Goal: Find specific page/section: Find specific page/section

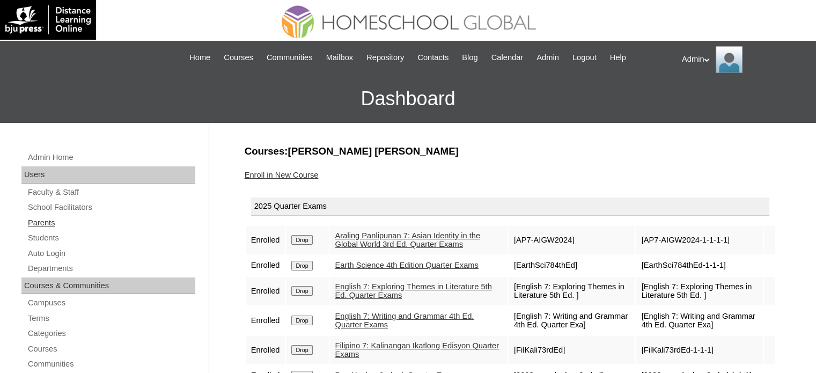
click at [49, 222] on link "Parents" at bounding box center [111, 222] width 168 height 13
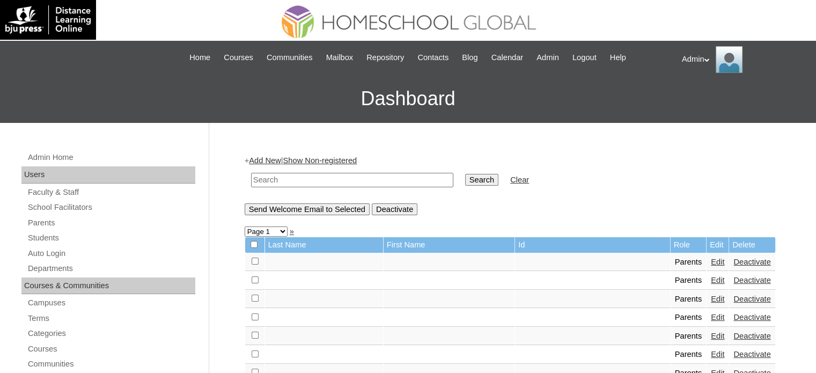
click at [300, 179] on input "text" at bounding box center [352, 180] width 202 height 14
type input "Astaño"
click at [460, 170] on td "Search" at bounding box center [482, 179] width 44 height 25
click at [465, 177] on input "Search" at bounding box center [481, 180] width 33 height 12
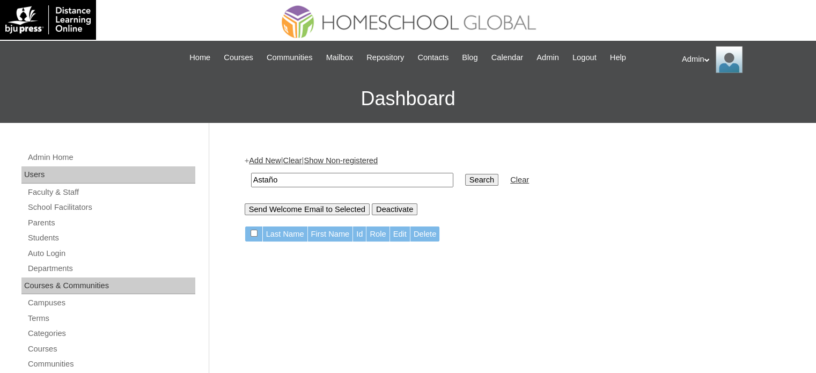
drag, startPoint x: 317, startPoint y: 180, endPoint x: 128, endPoint y: 141, distance: 193.2
type input "pier"
drag, startPoint x: 342, startPoint y: 221, endPoint x: 334, endPoint y: 164, distance: 58.4
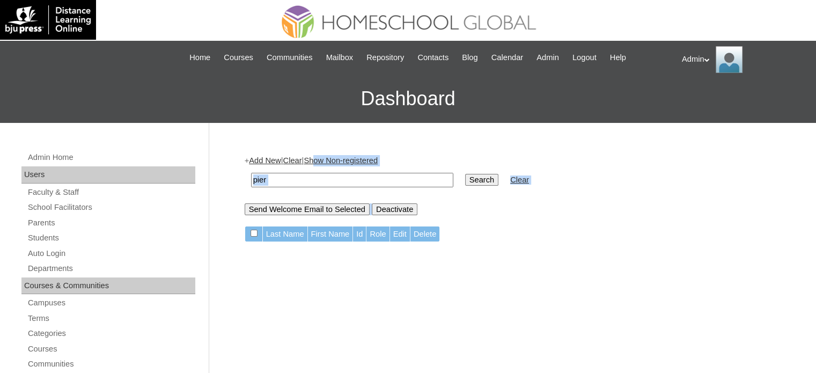
click at [334, 164] on link "Show Non-registered" at bounding box center [340, 160] width 74 height 9
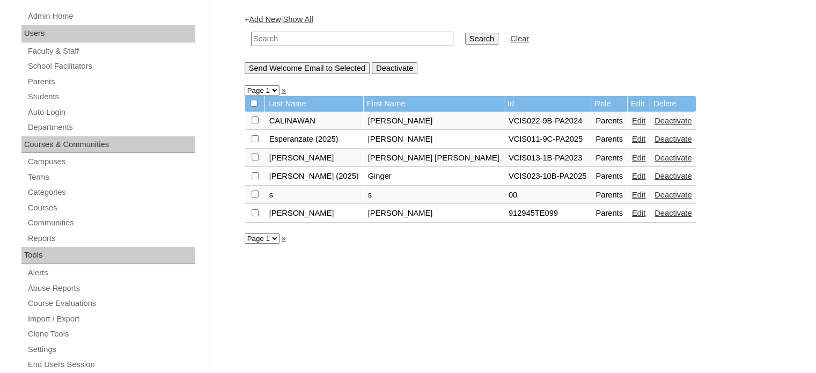
scroll to position [142, 0]
click at [341, 39] on input "text" at bounding box center [352, 38] width 202 height 14
click at [354, 41] on input "per" at bounding box center [352, 38] width 202 height 14
type input "p"
type input "[PERSON_NAME]"
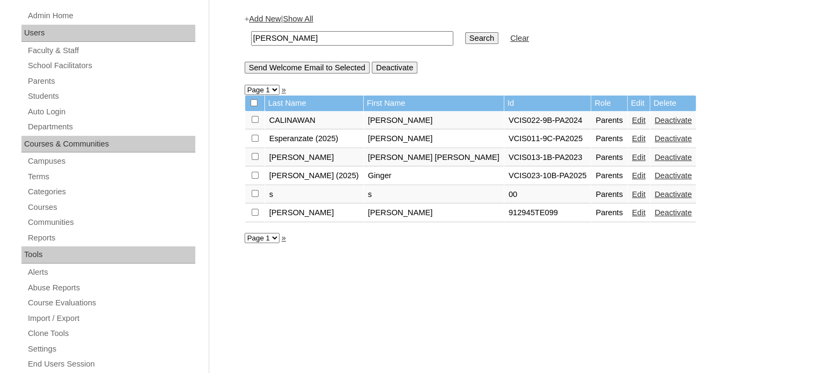
click at [465, 32] on input "Search" at bounding box center [481, 38] width 33 height 12
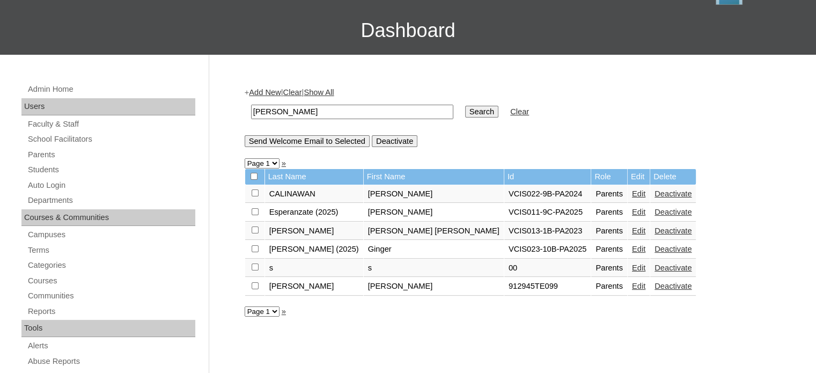
scroll to position [69, 0]
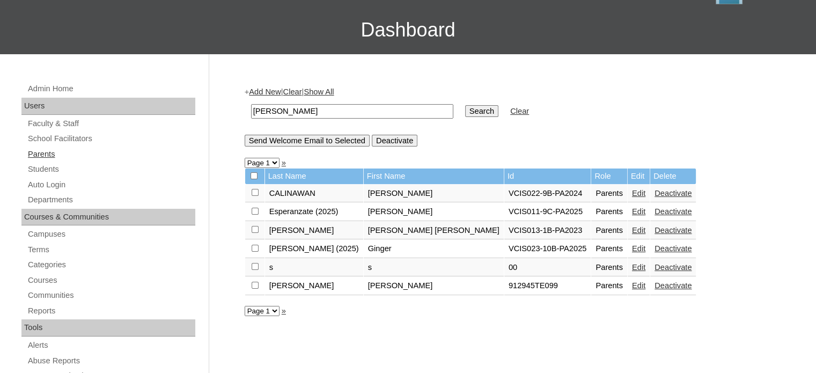
click at [54, 150] on link "Parents" at bounding box center [111, 153] width 168 height 13
